Goal: Task Accomplishment & Management: Use online tool/utility

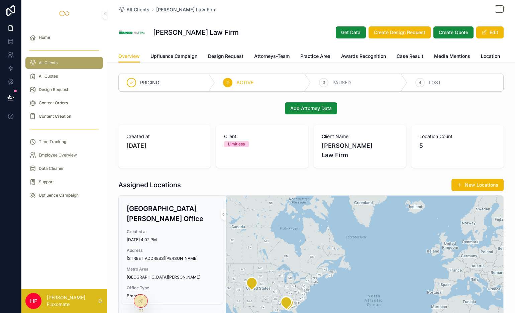
scroll to position [171, 0]
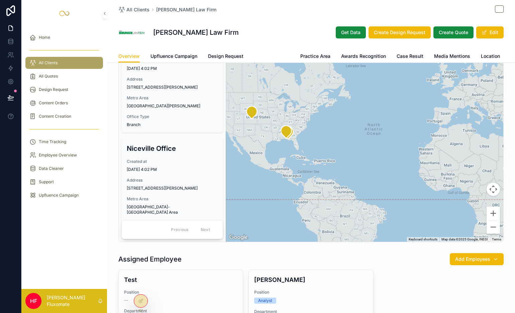
click at [269, 58] on span "Attorneys-Team" at bounding box center [271, 56] width 35 height 7
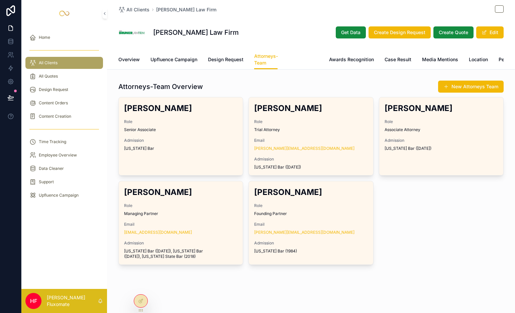
click at [312, 58] on span "Practice Area" at bounding box center [303, 59] width 30 height 7
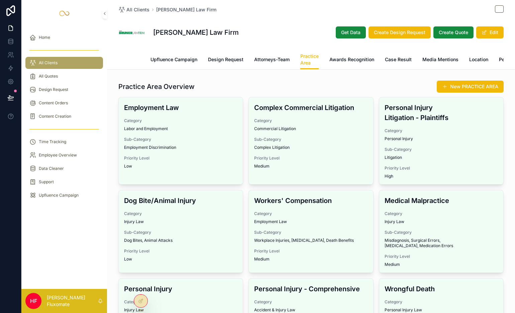
click at [132, 62] on span "Overview" at bounding box center [128, 59] width 21 height 7
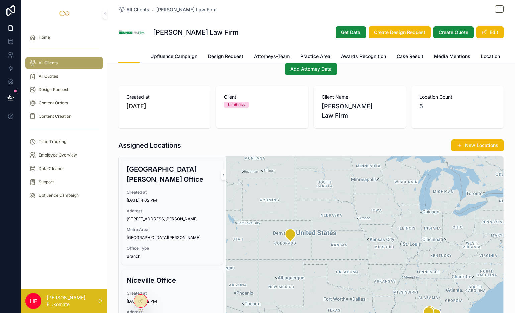
scroll to position [32, 0]
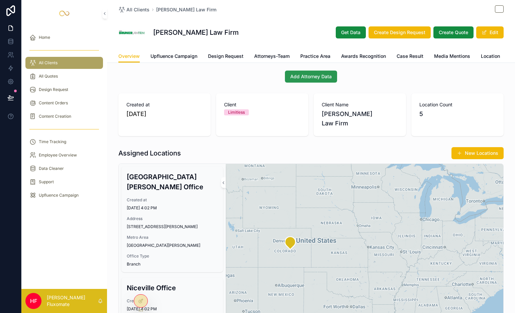
click at [313, 80] on span "Add Attorney Data" at bounding box center [310, 76] width 41 height 7
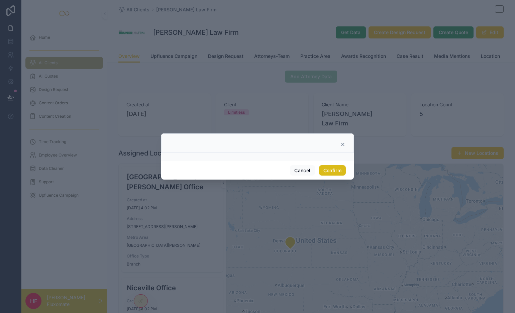
click at [338, 174] on button "Confirm" at bounding box center [332, 170] width 27 height 11
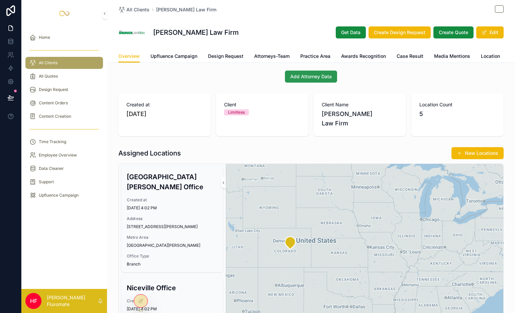
click at [320, 80] on span "Add Attorney Data" at bounding box center [310, 76] width 41 height 7
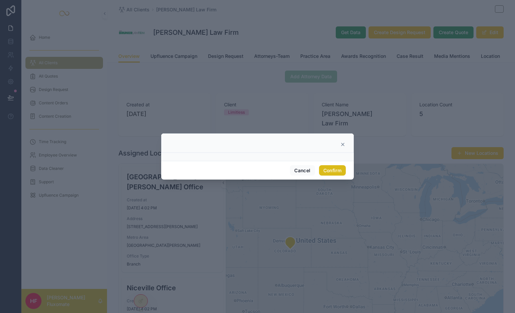
click at [337, 169] on button "Confirm" at bounding box center [332, 170] width 27 height 11
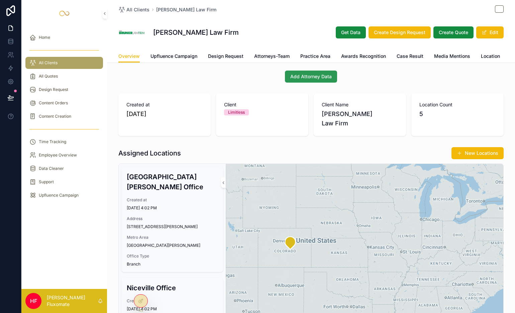
click at [299, 78] on span "Add Attorney Data" at bounding box center [310, 76] width 41 height 7
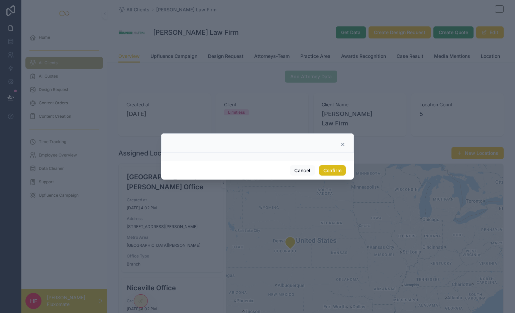
click at [334, 170] on button "Confirm" at bounding box center [332, 170] width 27 height 11
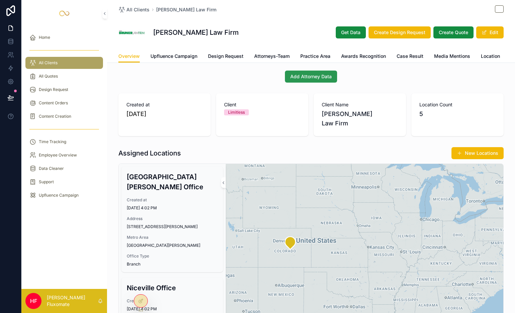
click at [327, 78] on span "Add Attorney Data" at bounding box center [310, 76] width 41 height 7
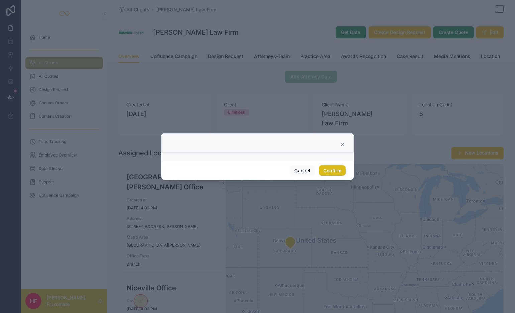
click at [334, 169] on button "Confirm" at bounding box center [332, 170] width 27 height 11
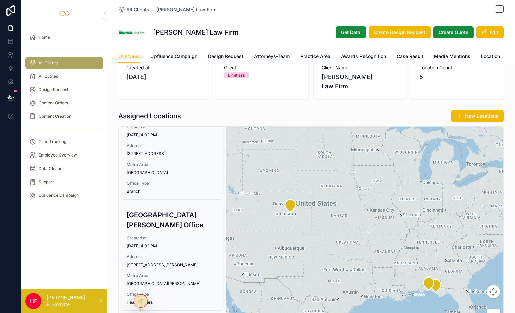
scroll to position [252, 0]
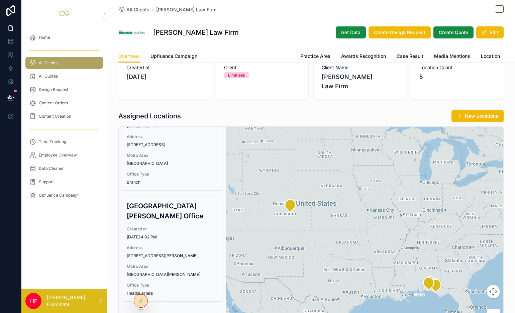
click at [217, 54] on span "Design Request" at bounding box center [225, 56] width 35 height 7
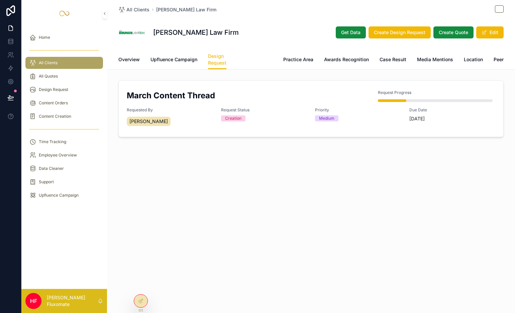
click at [266, 59] on span "Attorneys-Team" at bounding box center [254, 59] width 35 height 7
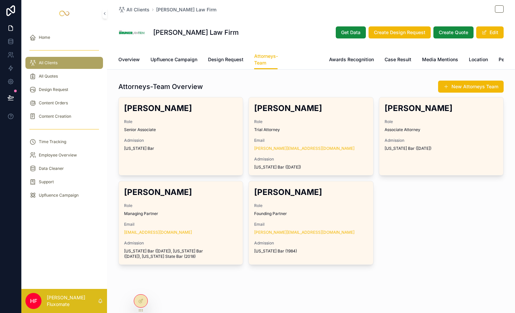
click at [302, 60] on span "Practice Area" at bounding box center [303, 59] width 30 height 7
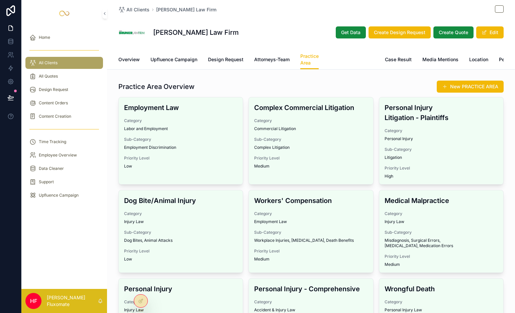
click at [347, 60] on span "Awards Recognition" at bounding box center [352, 59] width 45 height 7
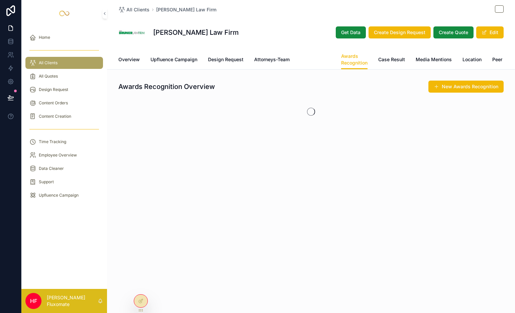
click at [321, 59] on span "Practice Area" at bounding box center [315, 59] width 30 height 7
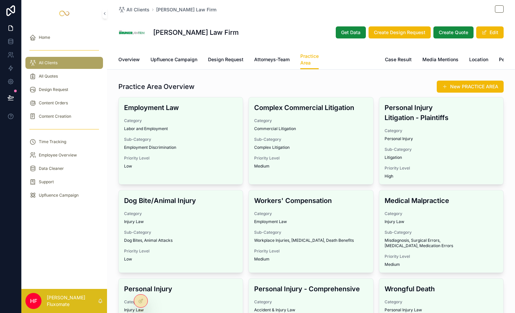
click at [346, 60] on span "Awards Recognition" at bounding box center [352, 59] width 45 height 7
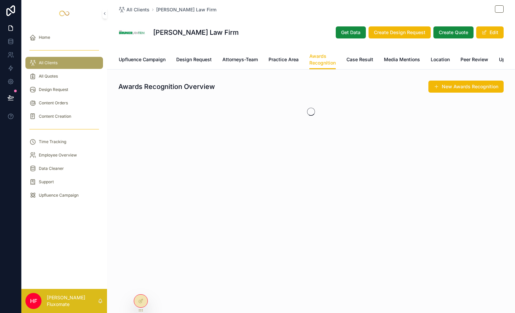
scroll to position [0, 48]
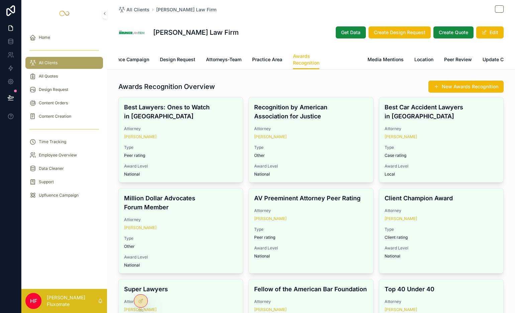
drag, startPoint x: 341, startPoint y: 60, endPoint x: 361, endPoint y: 66, distance: 20.8
click at [342, 60] on span "Case Result" at bounding box center [343, 59] width 27 height 7
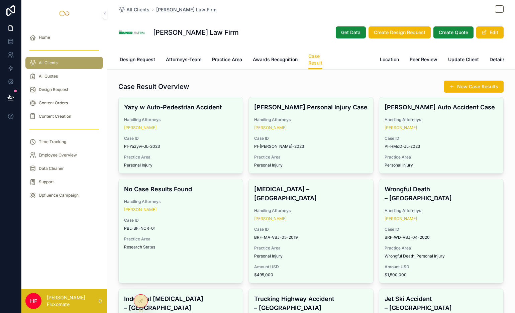
click at [358, 61] on span "Media Mentions" at bounding box center [351, 59] width 36 height 7
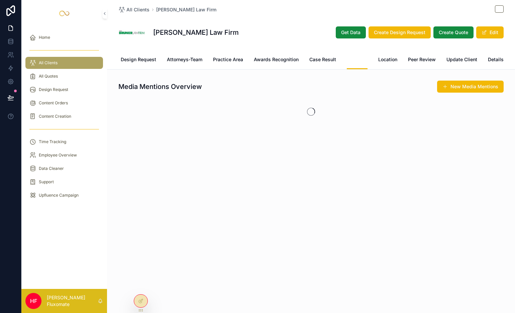
scroll to position [0, 86]
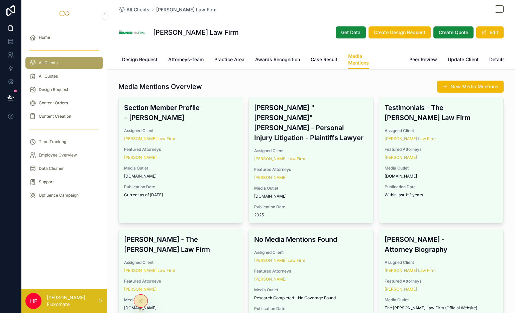
click at [386, 60] on span "Location" at bounding box center [389, 59] width 19 height 7
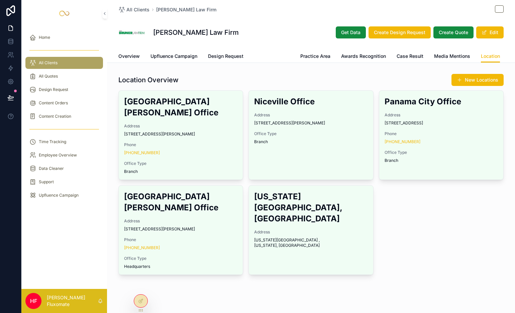
click at [276, 55] on span "Attorneys-Team" at bounding box center [271, 56] width 35 height 7
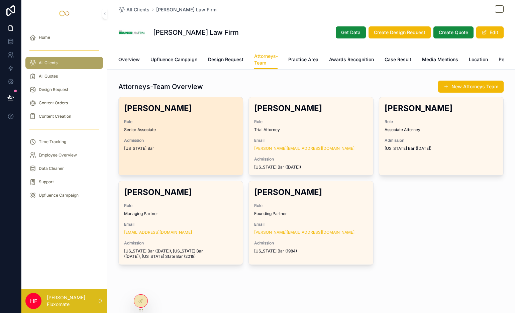
click at [207, 130] on div "Role Senior Associate" at bounding box center [180, 125] width 113 height 13
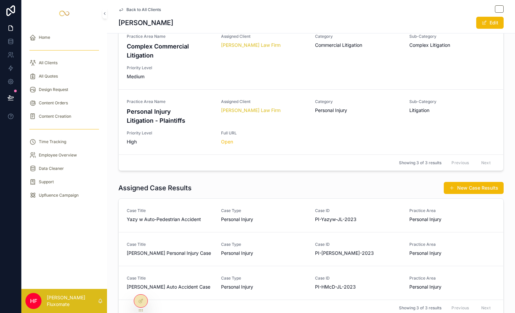
scroll to position [646, 0]
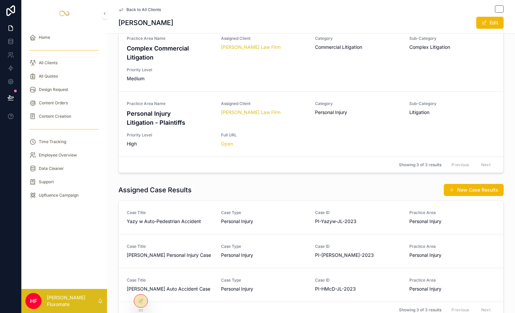
click at [151, 9] on span "Back to All Clients" at bounding box center [143, 9] width 34 height 5
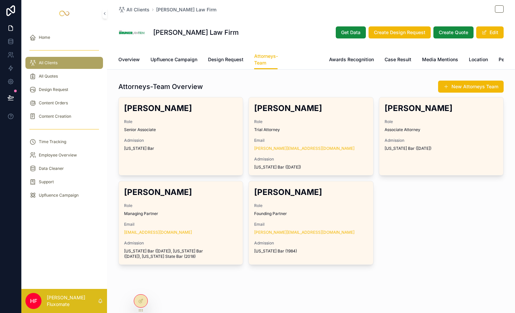
click at [308, 63] on span "Practice Area" at bounding box center [303, 59] width 30 height 7
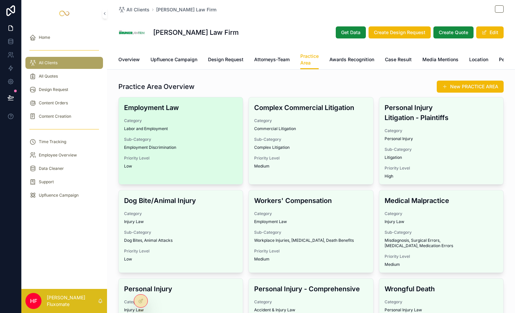
click at [200, 123] on span "Category" at bounding box center [180, 120] width 113 height 5
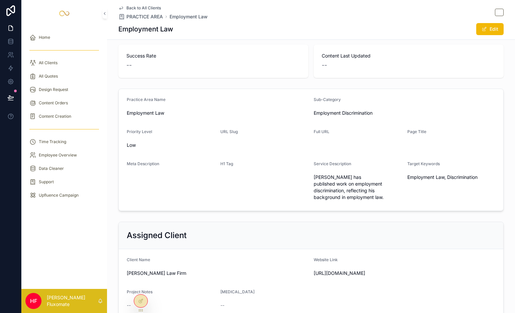
scroll to position [17, 0]
click at [143, 9] on span "Back to All Clients" at bounding box center [143, 7] width 34 height 5
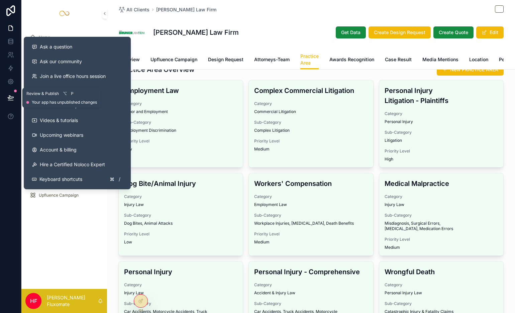
click at [9, 95] on icon at bounding box center [10, 97] width 7 height 7
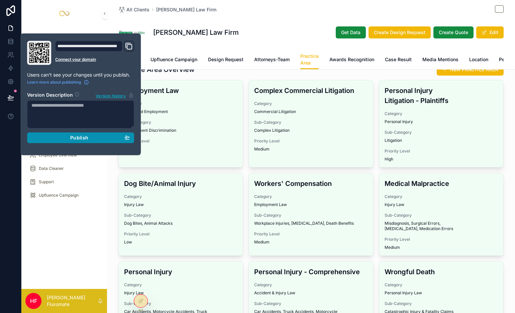
click at [67, 138] on div "Publish" at bounding box center [80, 138] width 98 height 6
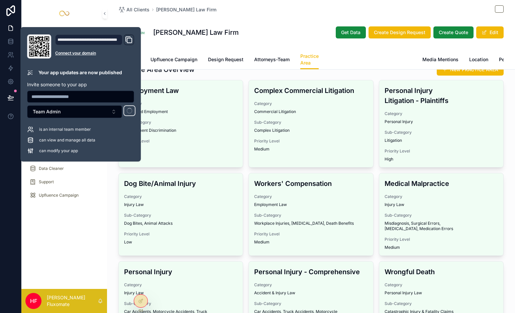
click at [346, 57] on span "Awards Recognition" at bounding box center [352, 59] width 45 height 7
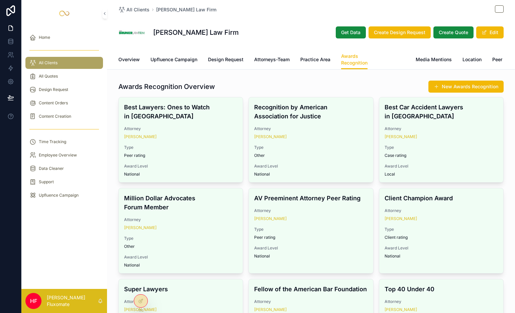
click at [383, 60] on span "Case Result" at bounding box center [391, 59] width 27 height 7
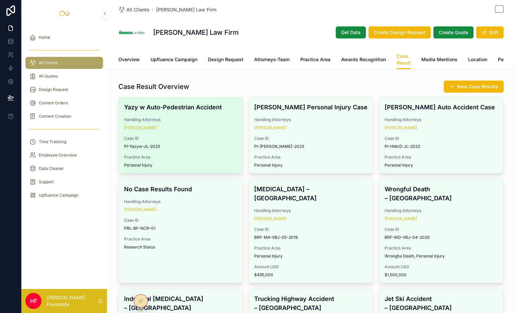
click at [208, 122] on span "Handling Attorneys" at bounding box center [180, 119] width 113 height 5
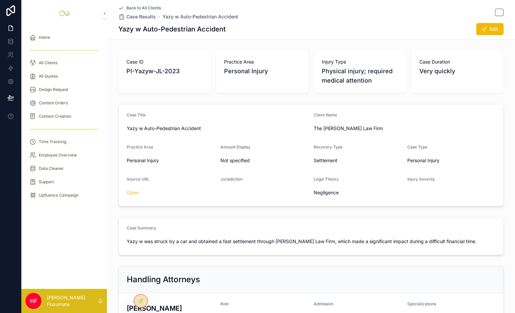
click at [142, 6] on span "Back to All Clients" at bounding box center [143, 7] width 34 height 5
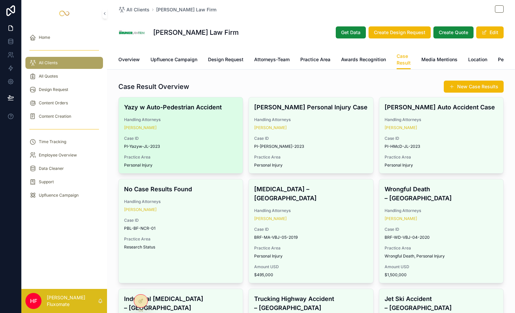
click at [209, 136] on div "Yazy w Auto-Pedestrian Accident Handling Attorneys Joseph Brian Lancos Case ID …" at bounding box center [181, 135] width 124 height 76
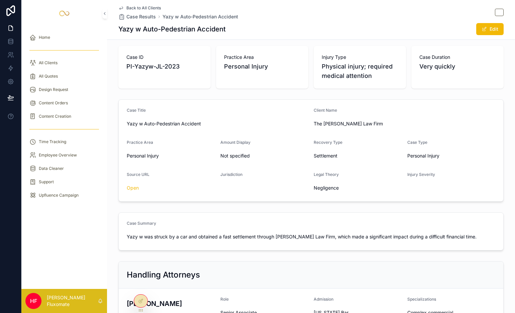
scroll to position [6, 0]
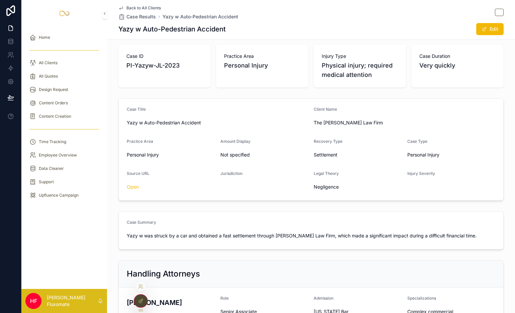
click at [142, 301] on icon at bounding box center [140, 300] width 5 height 5
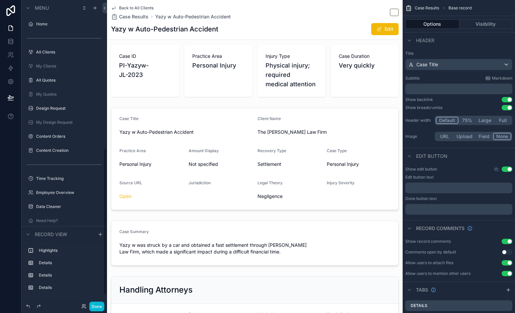
scroll to position [307, 0]
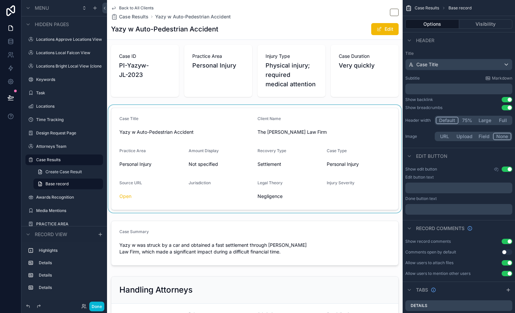
click at [291, 185] on div "scrollable content" at bounding box center [255, 159] width 296 height 108
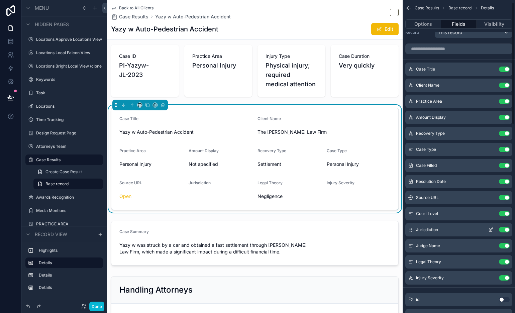
scroll to position [12, 0]
click at [491, 229] on icon "scrollable content" at bounding box center [490, 228] width 5 height 5
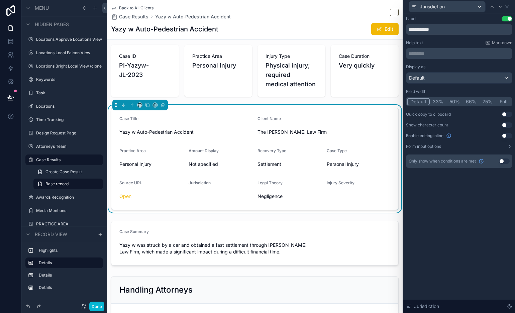
drag, startPoint x: 507, startPoint y: 161, endPoint x: 490, endPoint y: 165, distance: 17.4
click at [507, 161] on button "Use setting" at bounding box center [504, 161] width 11 height 5
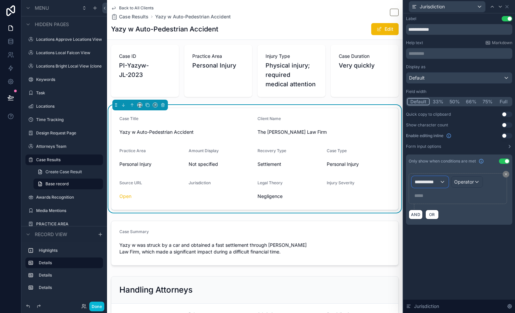
click at [435, 182] on span "**********" at bounding box center [427, 182] width 25 height 7
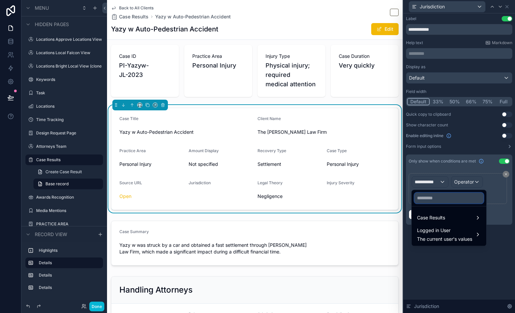
click at [433, 197] on input "text" at bounding box center [448, 198] width 69 height 11
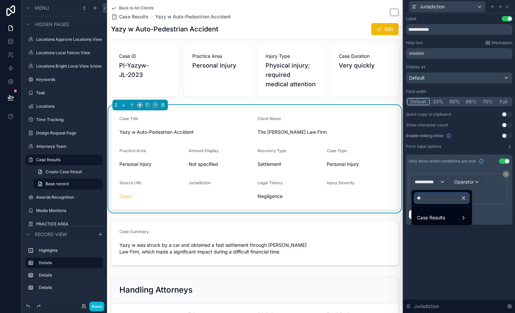
type input "*"
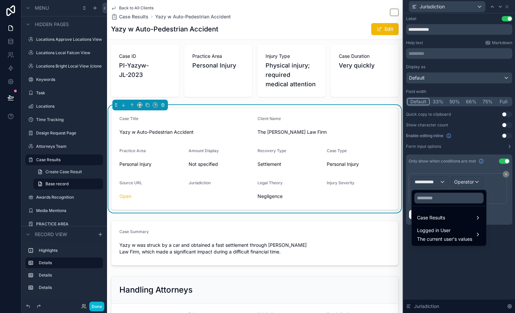
click at [432, 186] on div at bounding box center [459, 156] width 112 height 313
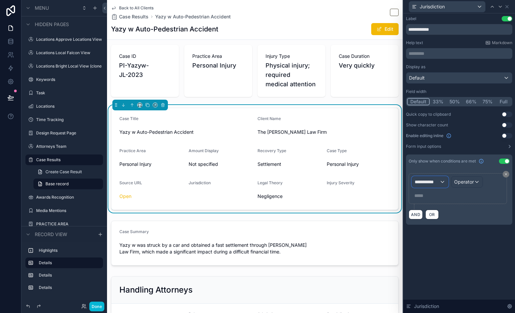
click at [435, 183] on span "**********" at bounding box center [427, 182] width 25 height 7
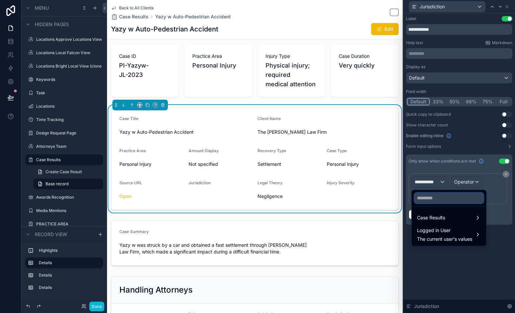
click at [436, 201] on input "text" at bounding box center [448, 198] width 69 height 11
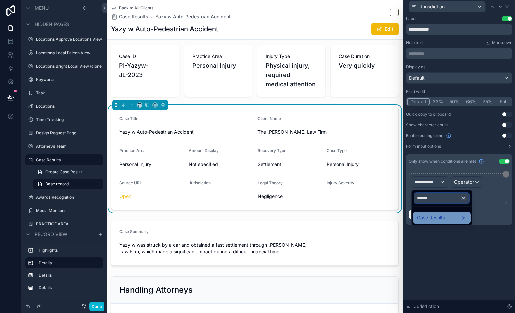
type input "******"
click at [435, 215] on span "Case Results" at bounding box center [431, 218] width 28 height 8
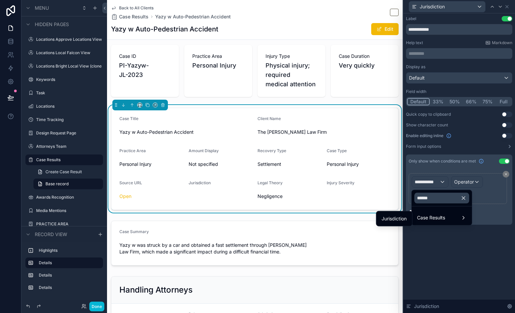
drag, startPoint x: 399, startPoint y: 218, endPoint x: 415, endPoint y: 214, distance: 16.9
click at [399, 218] on span "Jurisdiction" at bounding box center [394, 219] width 25 height 8
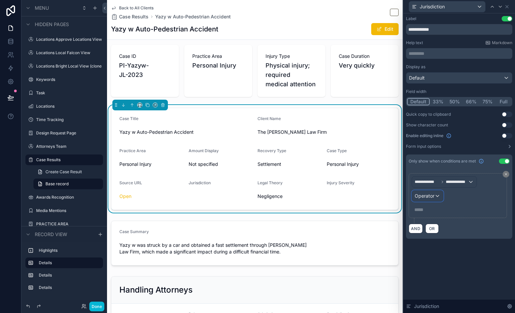
click at [432, 199] on span "Operator" at bounding box center [425, 196] width 20 height 6
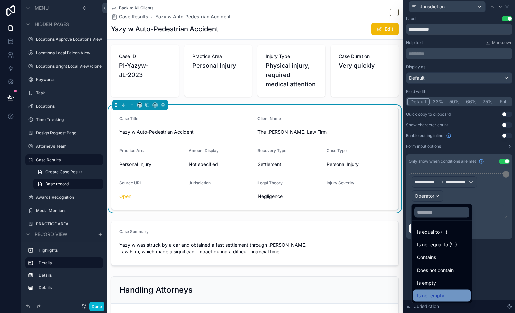
click at [450, 295] on div "Is not empty" at bounding box center [442, 296] width 50 height 8
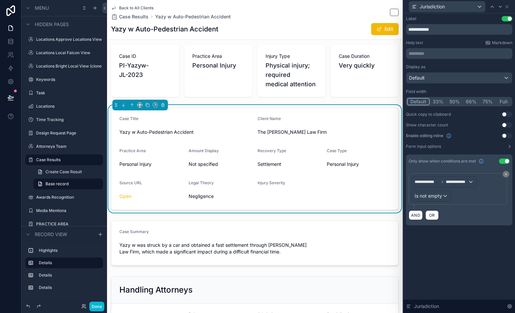
click at [353, 215] on div "Case ID PI-Yazyw-JL-2023 Practice Area Personal Injury Injury Type Physical inj…" at bounding box center [255, 199] width 296 height 315
click at [510, 6] on div "Jurisdiction" at bounding box center [459, 6] width 106 height 13
click at [509, 7] on icon at bounding box center [506, 6] width 5 height 5
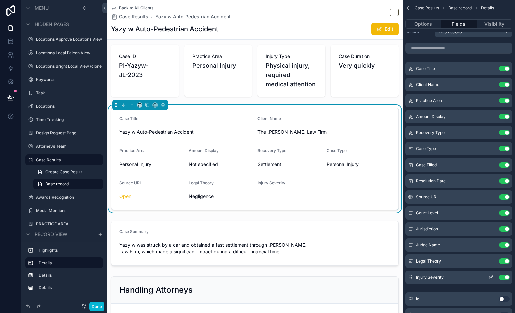
click at [492, 276] on icon "scrollable content" at bounding box center [492, 276] width 1 height 1
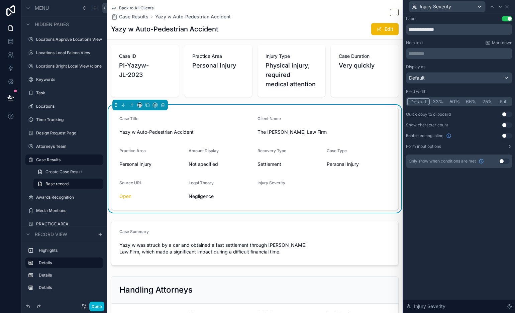
click at [502, 161] on button "Use setting" at bounding box center [504, 161] width 11 height 5
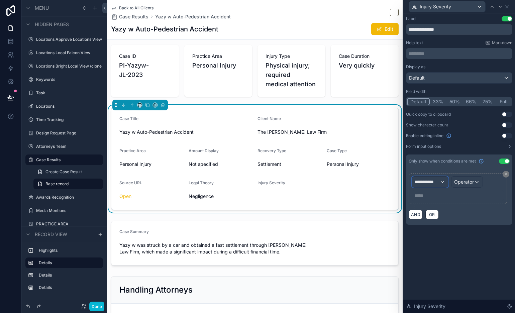
click at [426, 182] on span "**********" at bounding box center [427, 182] width 25 height 7
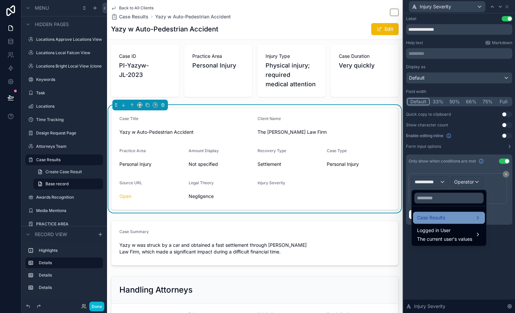
click at [444, 217] on span "Case Results" at bounding box center [431, 218] width 28 height 8
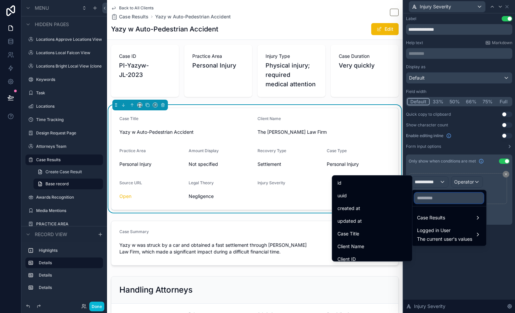
click at [441, 200] on input "text" at bounding box center [448, 198] width 69 height 11
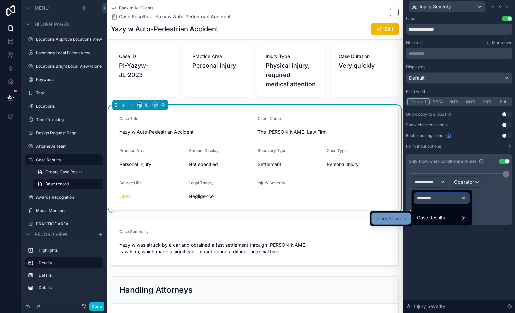
type input "********"
click at [390, 216] on span "Injury Severity" at bounding box center [390, 219] width 31 height 8
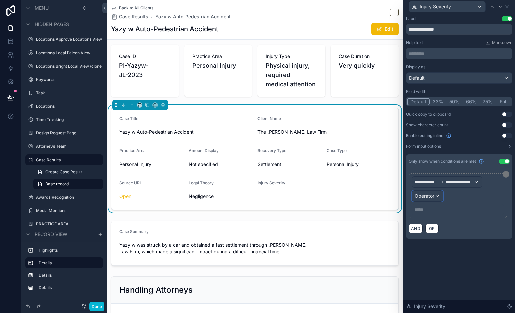
click at [432, 195] on span "Operator" at bounding box center [425, 196] width 20 height 6
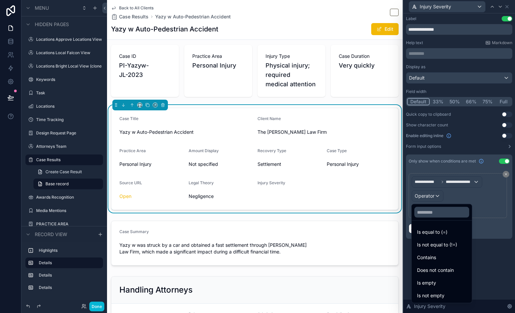
drag, startPoint x: 442, startPoint y: 295, endPoint x: 452, endPoint y: 284, distance: 15.4
click at [442, 295] on span "Is not empty" at bounding box center [430, 296] width 27 height 8
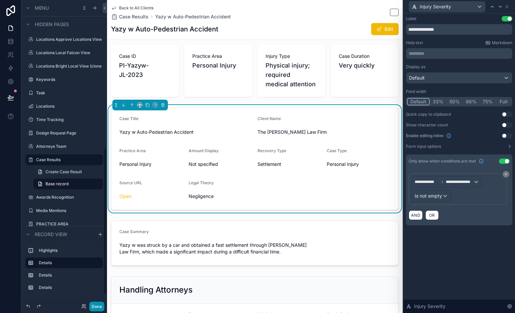
click at [99, 304] on button "Done" at bounding box center [96, 307] width 15 height 10
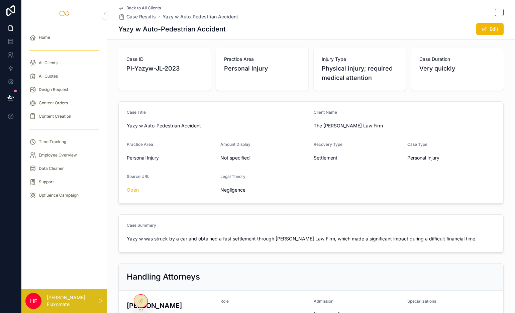
scroll to position [0, 0]
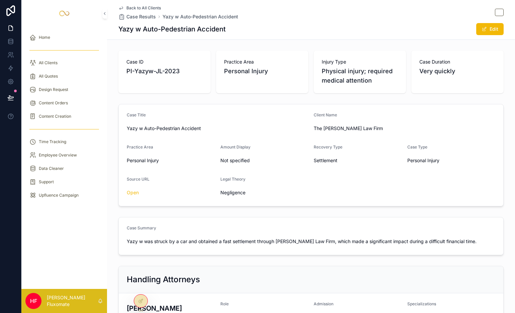
click at [147, 8] on span "Back to All Clients" at bounding box center [143, 7] width 34 height 5
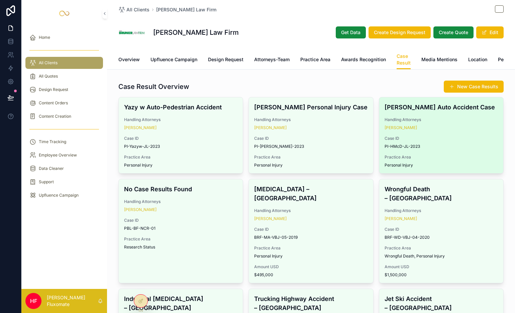
click at [458, 117] on div "Heather McDuffee Auto Accident Case Handling Attorneys Joseph Brian Lancos Case…" at bounding box center [441, 135] width 124 height 76
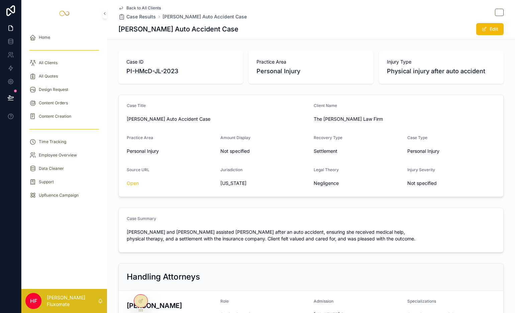
click at [135, 6] on span "Back to All Clients" at bounding box center [143, 7] width 34 height 5
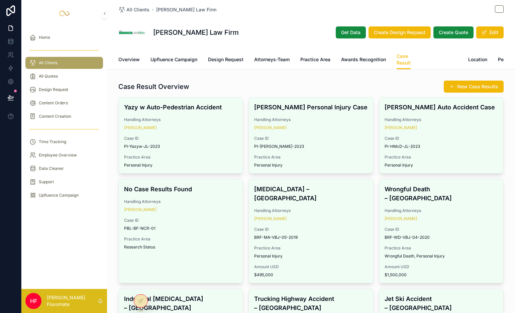
click at [436, 60] on span "Media Mentions" at bounding box center [439, 59] width 36 height 7
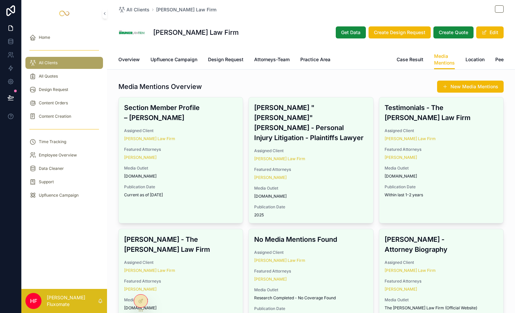
click at [363, 60] on span "Awards Recognition" at bounding box center [363, 59] width 45 height 7
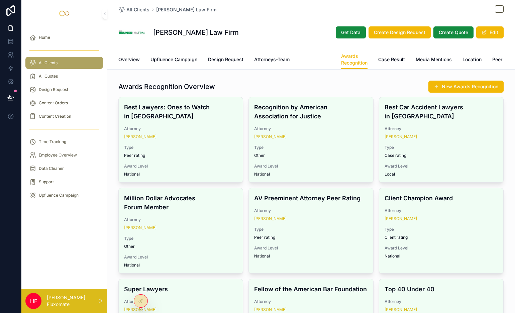
drag, startPoint x: 312, startPoint y: 62, endPoint x: 303, endPoint y: 62, distance: 9.7
click at [312, 62] on span "Practice Area" at bounding box center [315, 59] width 30 height 7
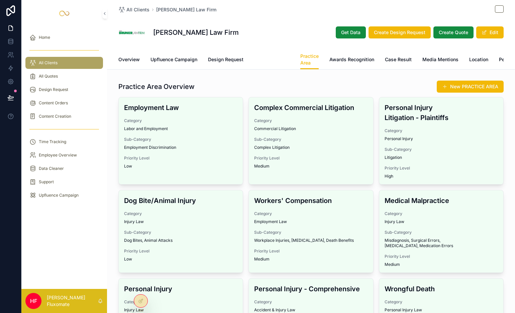
click at [278, 63] on span "Attorneys-Team" at bounding box center [271, 59] width 35 height 7
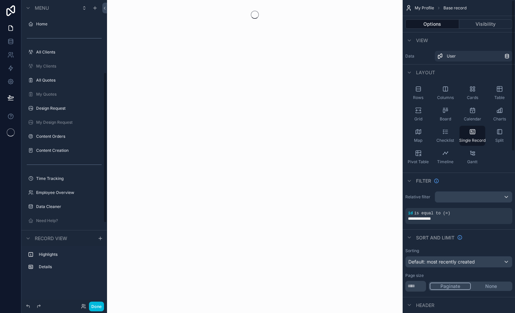
scroll to position [147, 0]
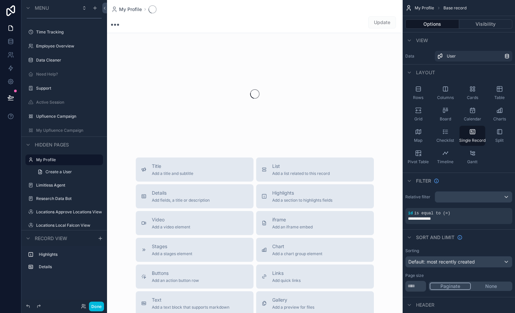
click at [94, 306] on button "Done" at bounding box center [96, 307] width 15 height 10
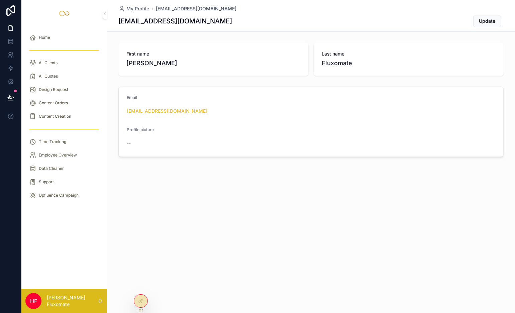
click at [73, 63] on div "All Clients" at bounding box center [64, 63] width 70 height 11
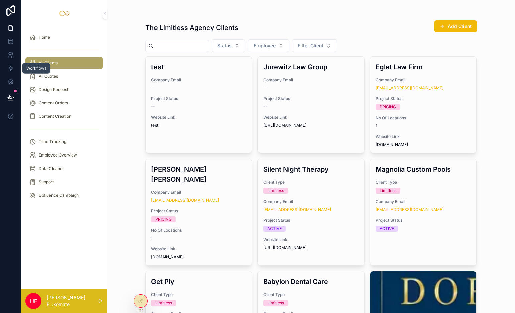
click at [13, 69] on icon at bounding box center [10, 68] width 7 height 7
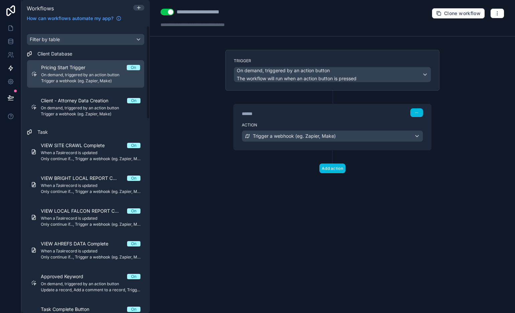
click at [96, 98] on span "Client - Attorney Data Creation" at bounding box center [79, 100] width 76 height 7
